Goal: Task Accomplishment & Management: Use online tool/utility

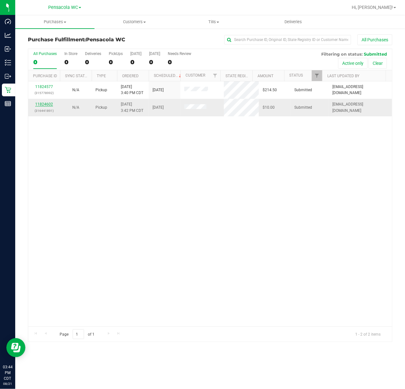
click at [51, 106] on link "11824602" at bounding box center [44, 104] width 18 height 4
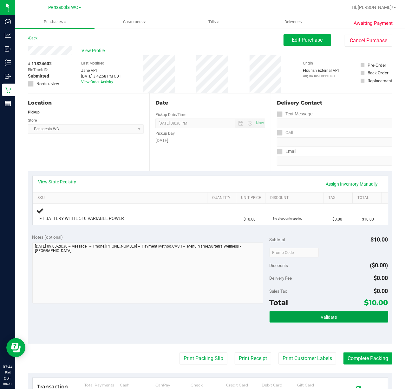
click at [324, 314] on span "Validate" at bounding box center [329, 316] width 16 height 5
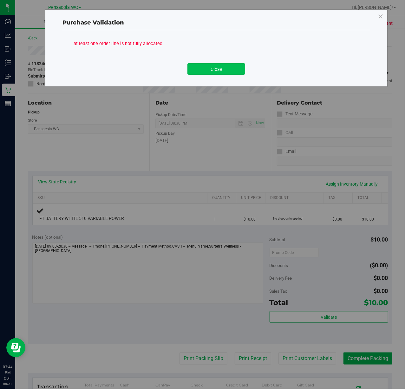
click at [234, 70] on button "Close" at bounding box center [217, 68] width 58 height 11
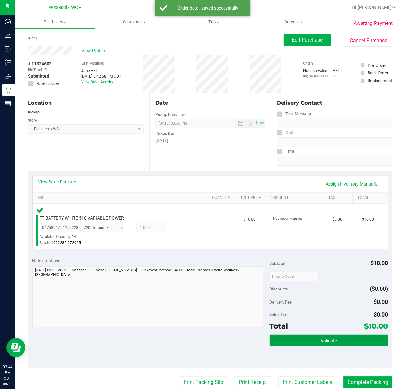
click at [335, 336] on button "Validate" at bounding box center [329, 339] width 119 height 11
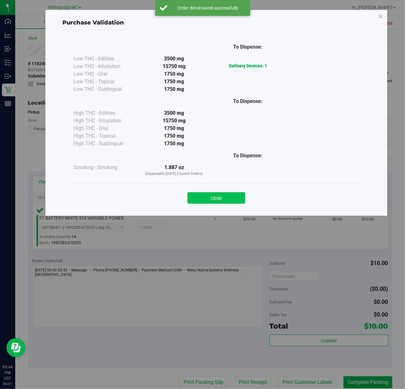
click at [227, 202] on button "Close" at bounding box center [217, 197] width 58 height 11
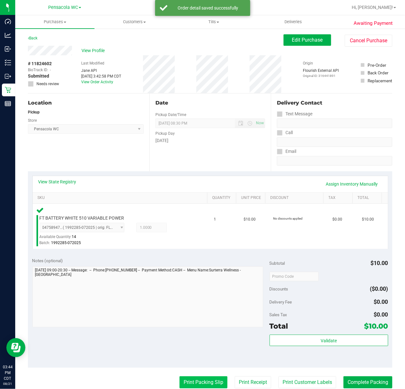
click at [211, 377] on button "Print Packing Slip" at bounding box center [204, 382] width 48 height 12
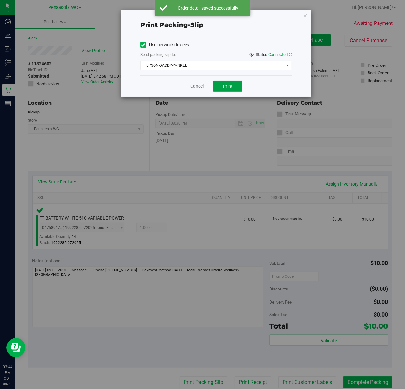
click at [239, 89] on button "Print" at bounding box center [227, 86] width 29 height 11
click at [199, 84] on link "Cancel" at bounding box center [196, 86] width 13 height 7
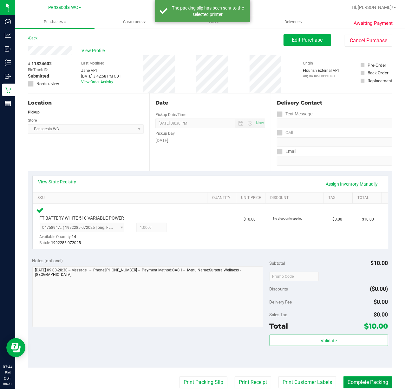
click at [375, 384] on button "Complete Packing" at bounding box center [368, 382] width 49 height 12
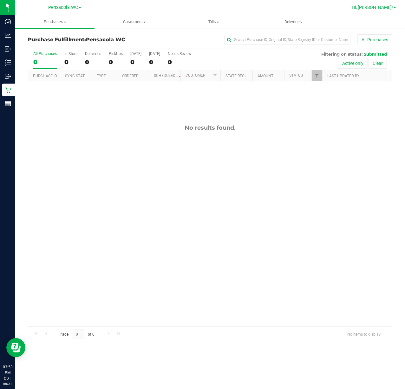
click at [390, 8] on span "Hi, [PERSON_NAME]!" at bounding box center [372, 7] width 41 height 5
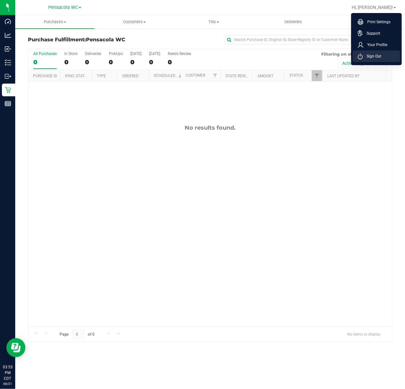
click at [379, 61] on li "Sign Out" at bounding box center [377, 55] width 48 height 11
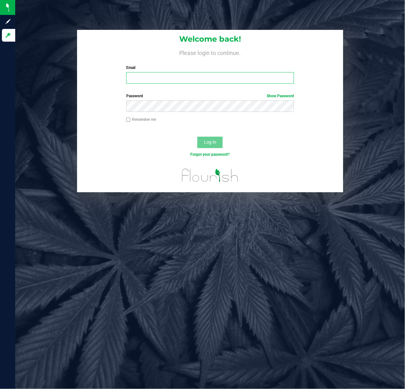
click at [180, 81] on input "Email" at bounding box center [210, 77] width 168 height 11
type input "[EMAIL_ADDRESS][DOMAIN_NAME]"
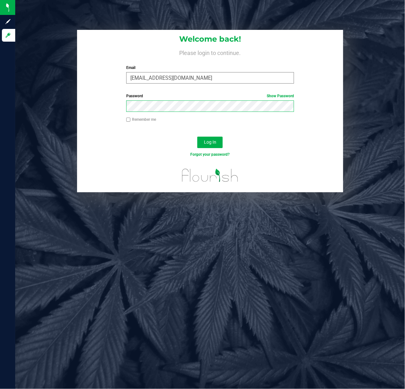
click at [197, 137] on button "Log In" at bounding box center [209, 142] width 25 height 11
